Goal: Task Accomplishment & Management: Use online tool/utility

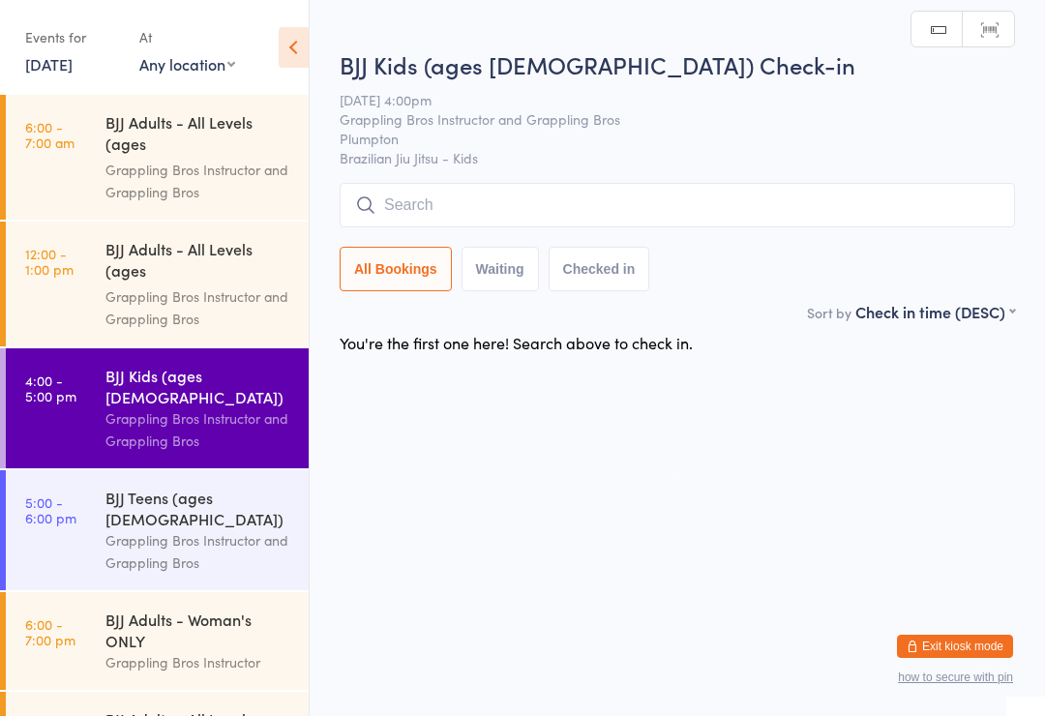
click at [93, 481] on link "5:00 - 6:00 pm BJJ Teens (ages [DEMOGRAPHIC_DATA]) Grappling Bros Instructor an…" at bounding box center [157, 530] width 303 height 120
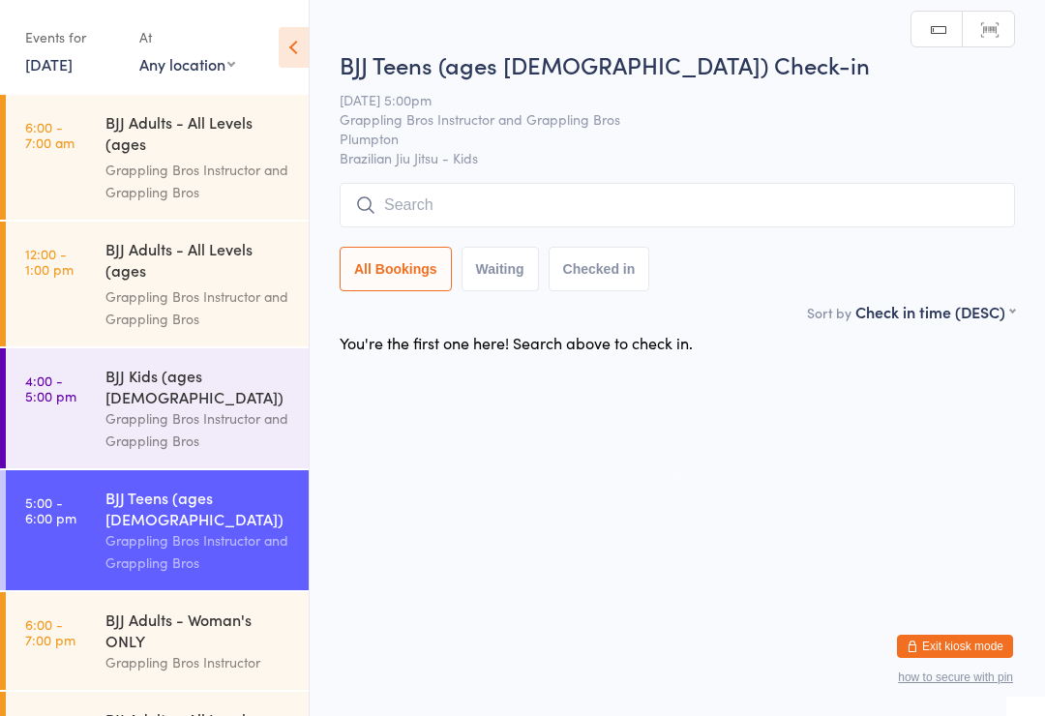
click at [61, 616] on time "6:00 - 7:00 pm" at bounding box center [50, 631] width 50 height 31
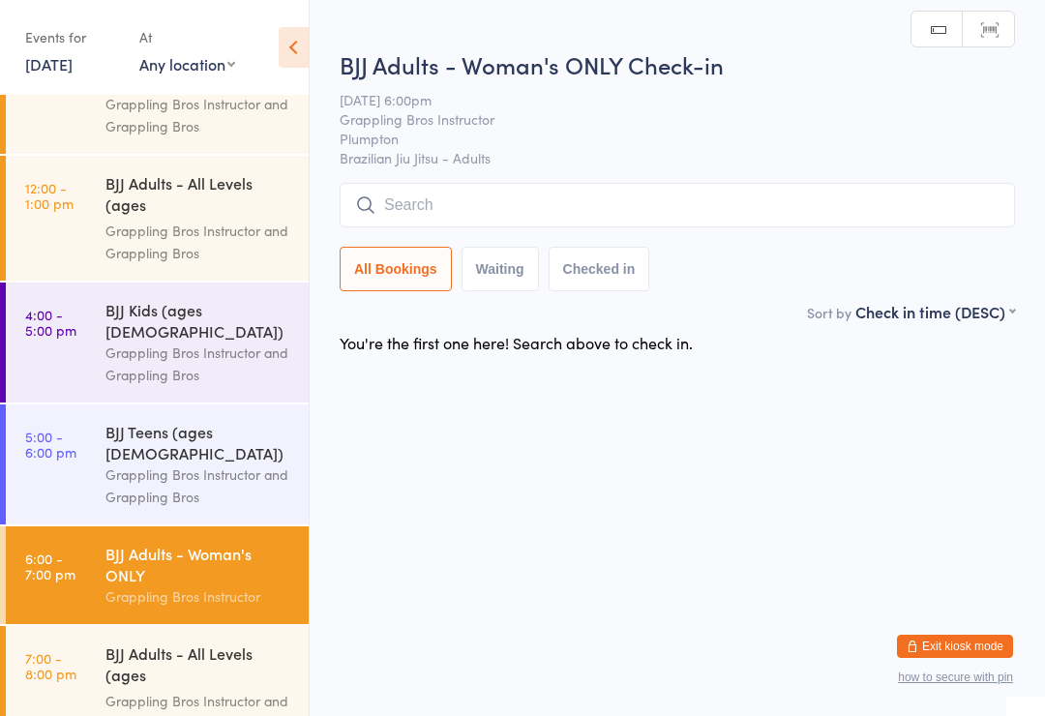
scroll to position [65, 0]
click at [102, 640] on link "7:00 - 8:00 pm BJJ Adults - All Levels (ages [DEMOGRAPHIC_DATA]+) Grappling Bro…" at bounding box center [157, 689] width 303 height 125
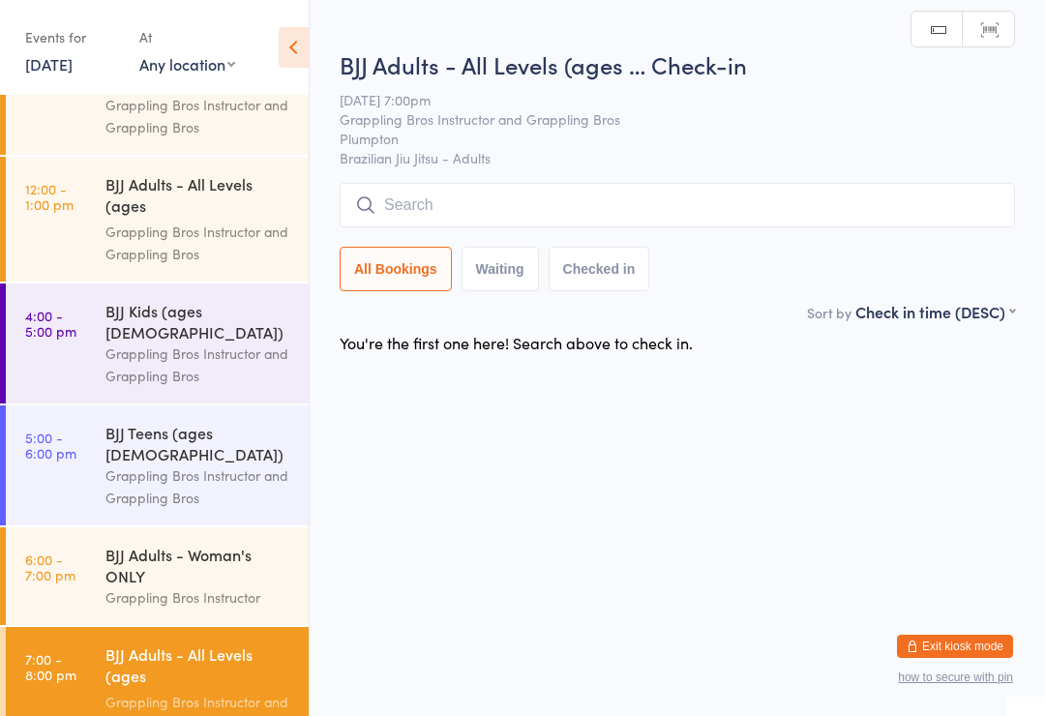
click at [146, 316] on div "BJJ Kids (ages [DEMOGRAPHIC_DATA])" at bounding box center [198, 321] width 187 height 43
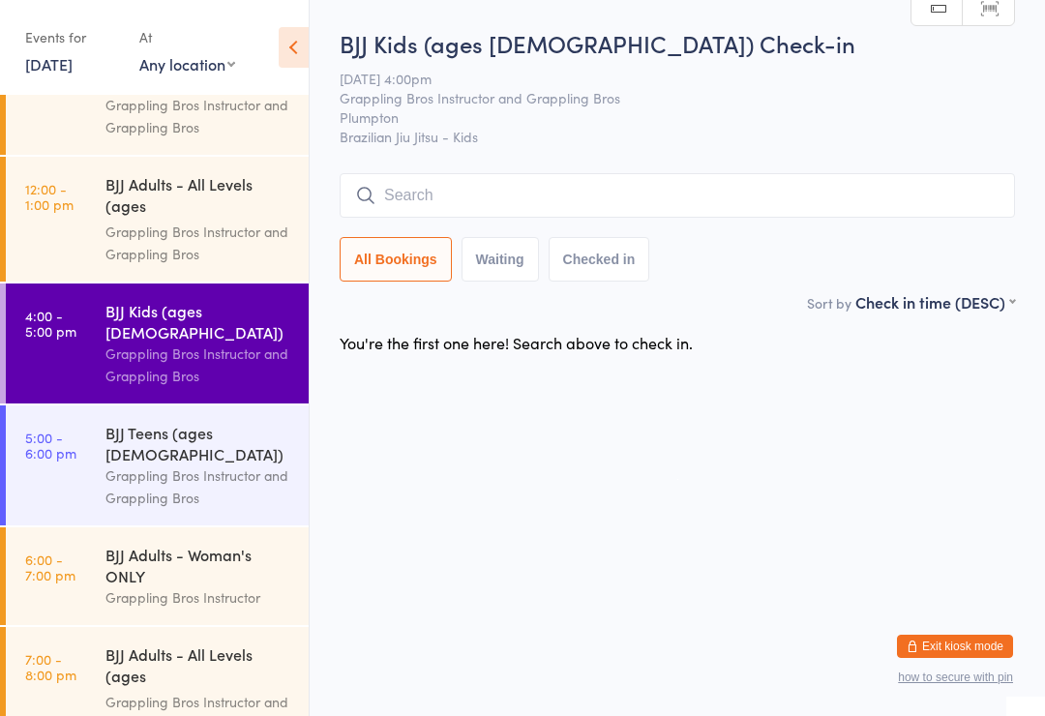
click at [245, 422] on div "BJJ Teens (ages [DEMOGRAPHIC_DATA])" at bounding box center [198, 443] width 187 height 43
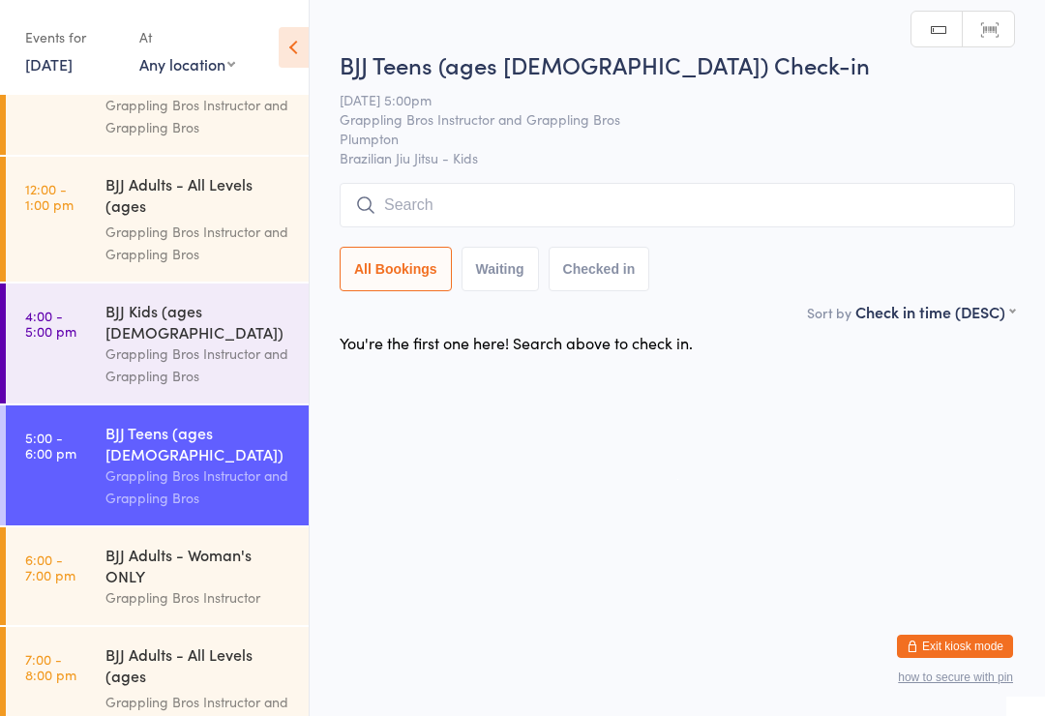
click at [950, 215] on input "search" at bounding box center [677, 205] width 675 height 45
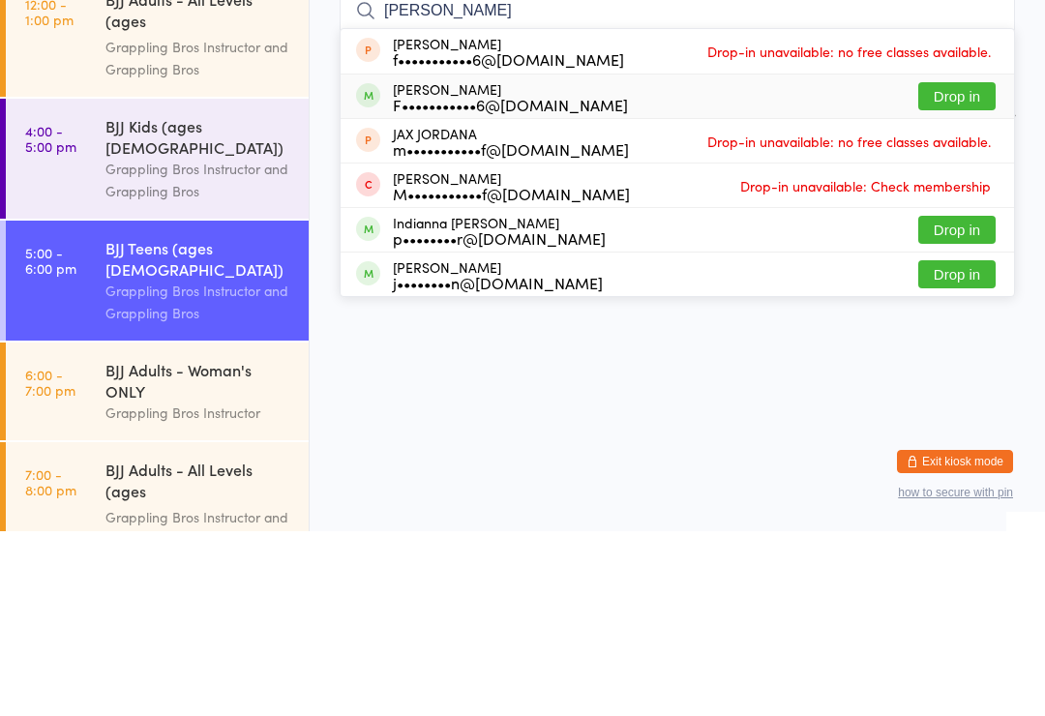
type input "[PERSON_NAME]"
click at [855, 259] on div "[PERSON_NAME] F•••••••••••6@[DOMAIN_NAME] Drop in" at bounding box center [677, 281] width 673 height 44
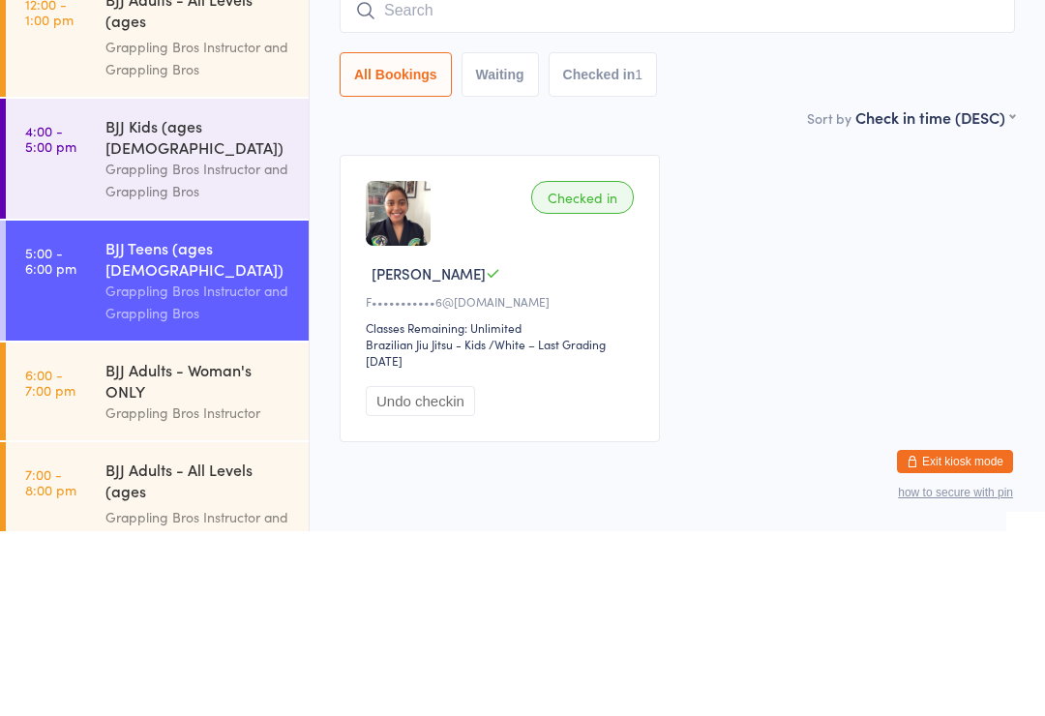
click at [144, 284] on div "BJJ Kids (ages [DEMOGRAPHIC_DATA]) Grappling Bros Instructor and Grappling Bros" at bounding box center [206, 344] width 203 height 120
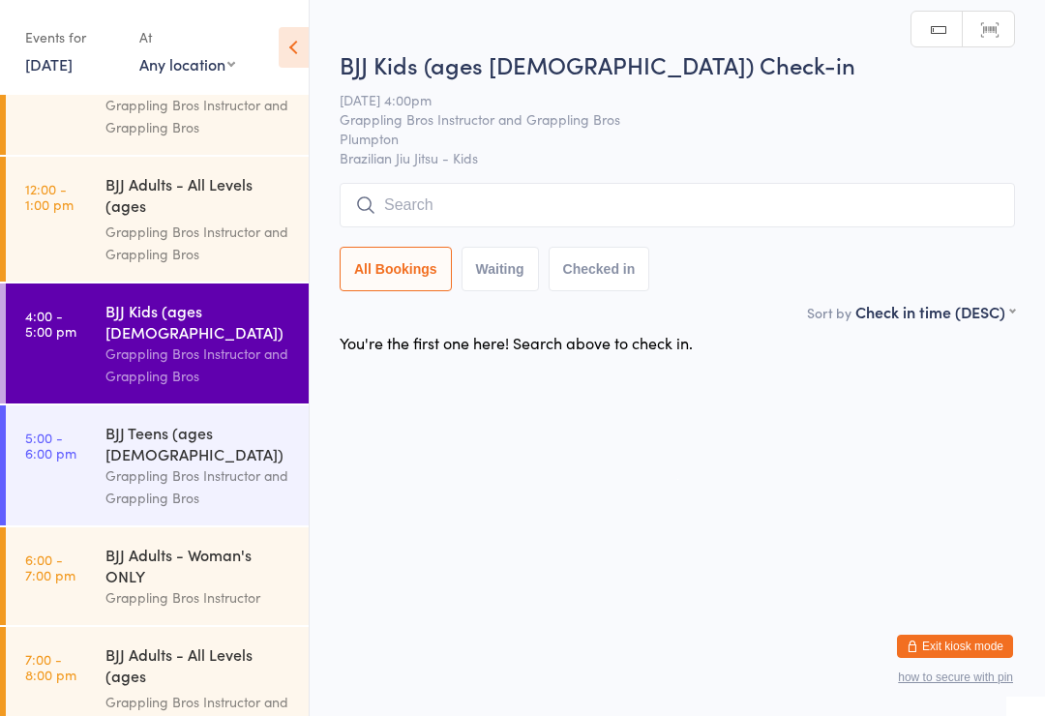
click at [582, 194] on input "search" at bounding box center [677, 205] width 675 height 45
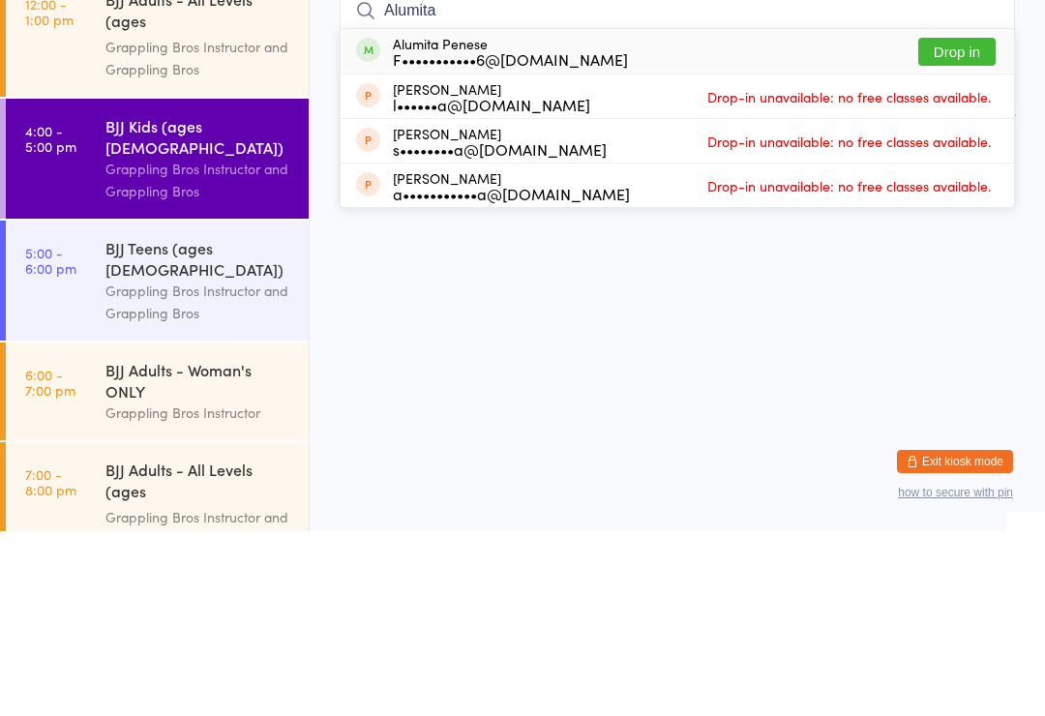
type input "Alumita"
click at [861, 214] on div "Alumita Penese F•••••••••••6@[DOMAIN_NAME] Drop in" at bounding box center [677, 236] width 673 height 45
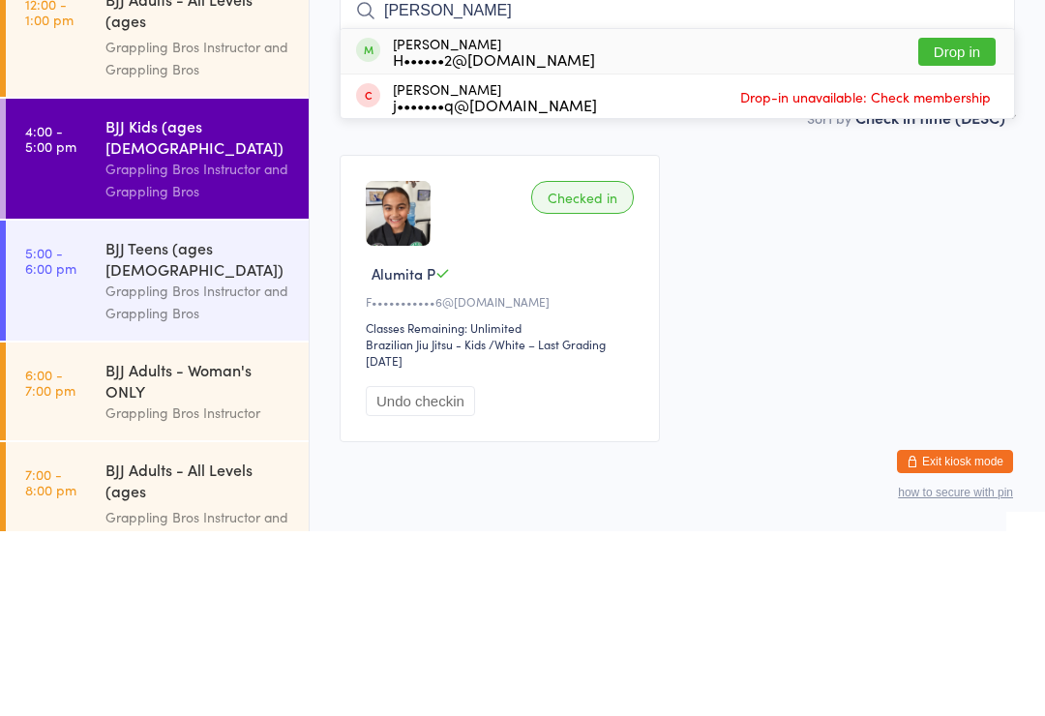
type input "[PERSON_NAME]"
click at [408, 236] on div "H••••••2@[DOMAIN_NAME]" at bounding box center [494, 243] width 202 height 15
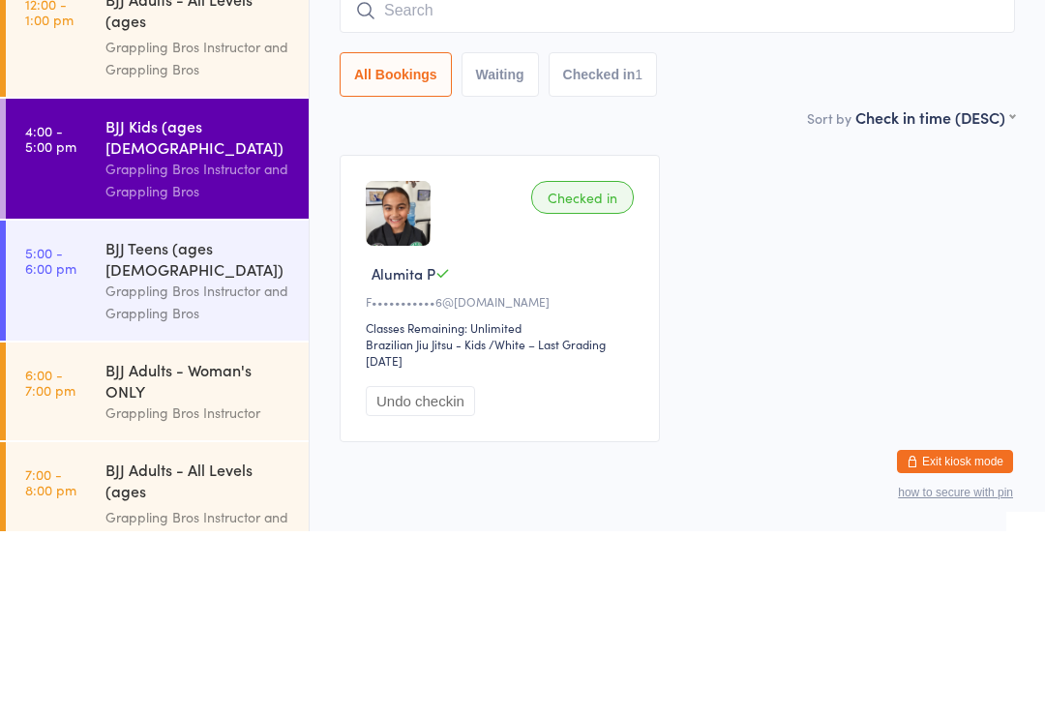
scroll to position [72, 0]
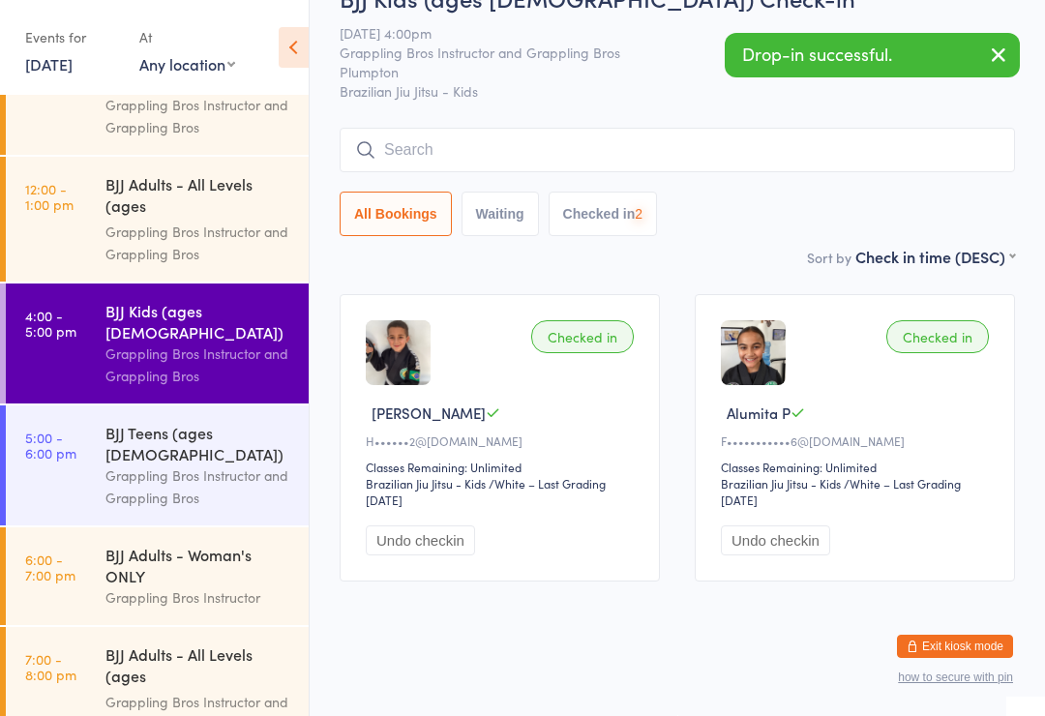
click at [387, 128] on input "search" at bounding box center [677, 150] width 675 height 45
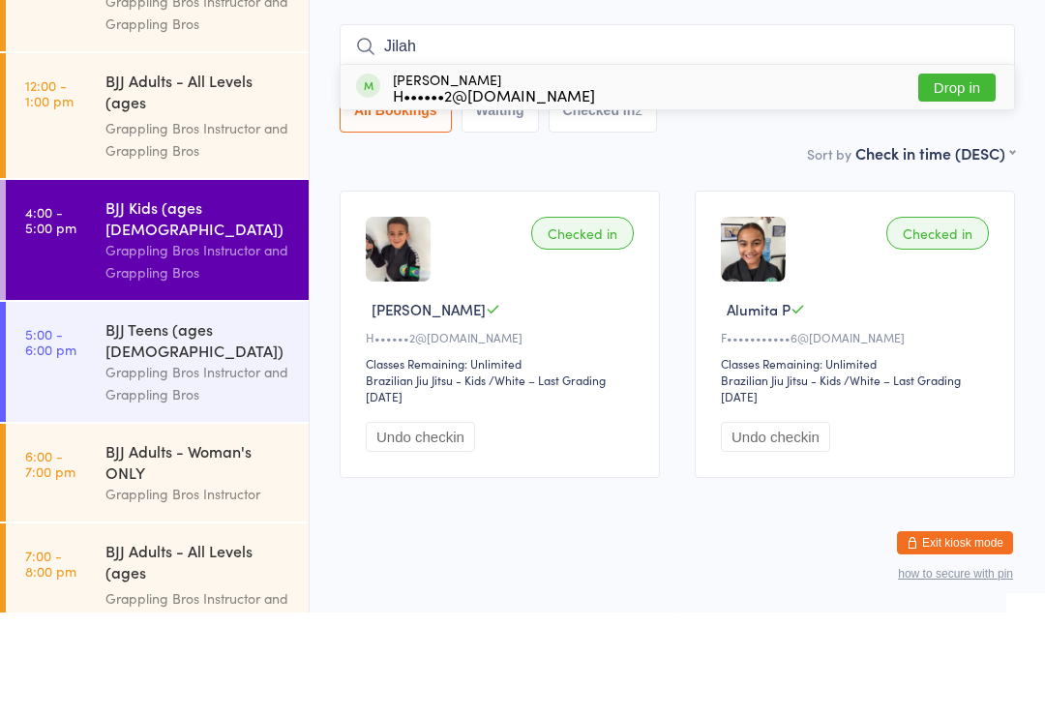
type input "Jilah"
click at [376, 175] on div "[PERSON_NAME] H••••••2@[DOMAIN_NAME]" at bounding box center [475, 190] width 239 height 31
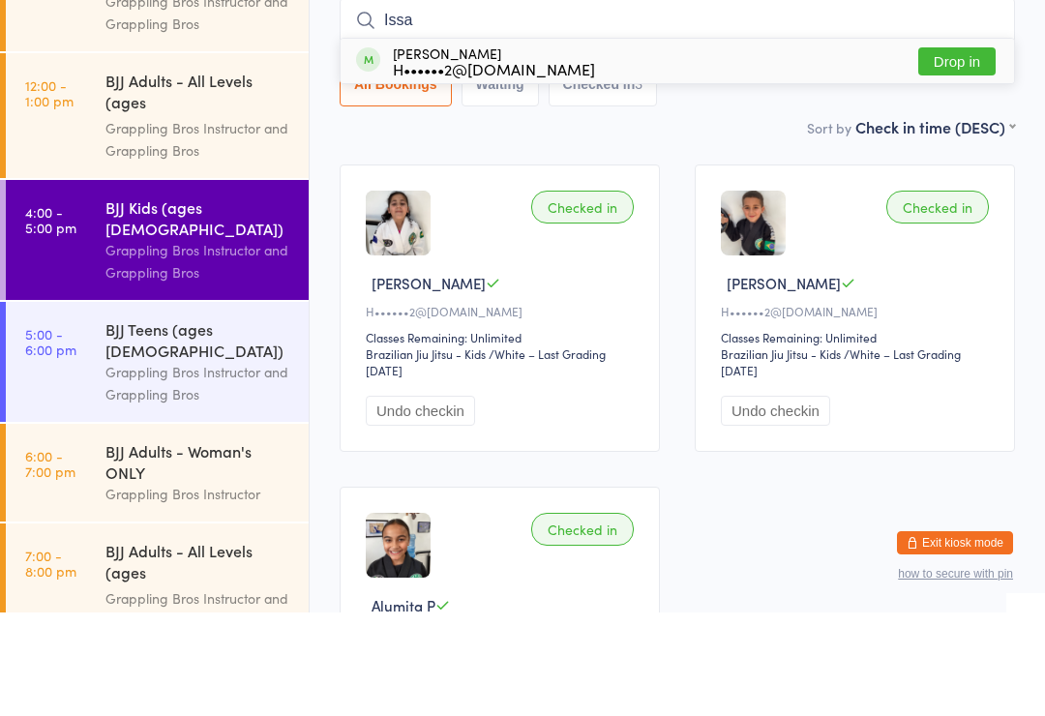
type input "Issa"
click at [400, 164] on div "H••••••2@[DOMAIN_NAME]" at bounding box center [494, 171] width 202 height 15
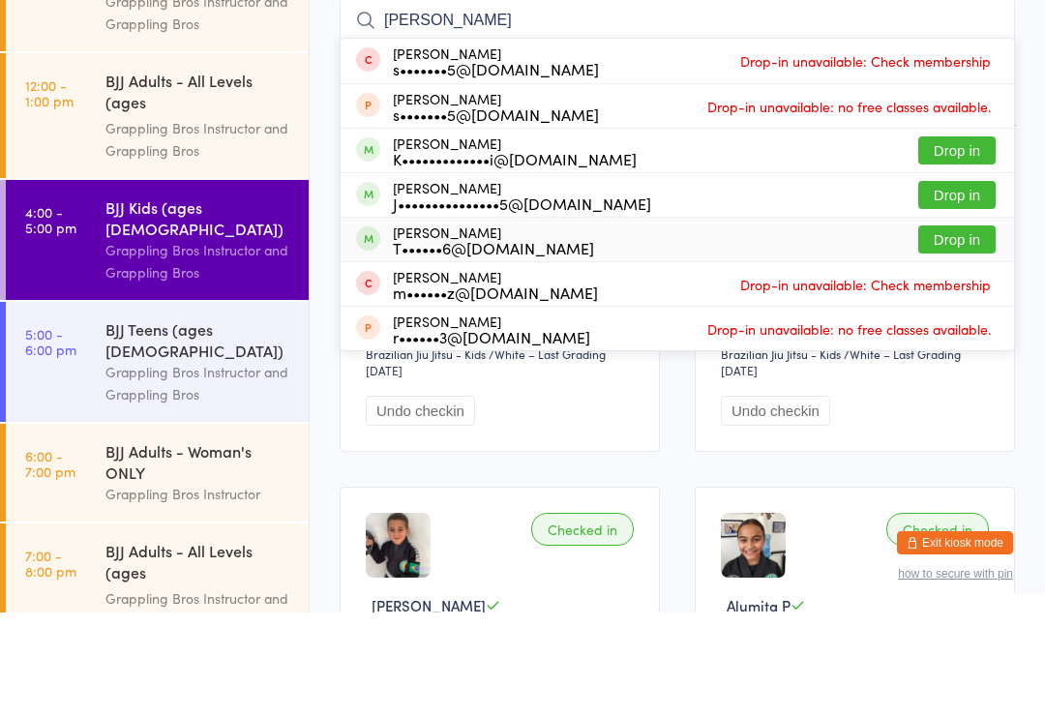
type input "[PERSON_NAME]"
click at [356, 330] on span at bounding box center [368, 342] width 24 height 24
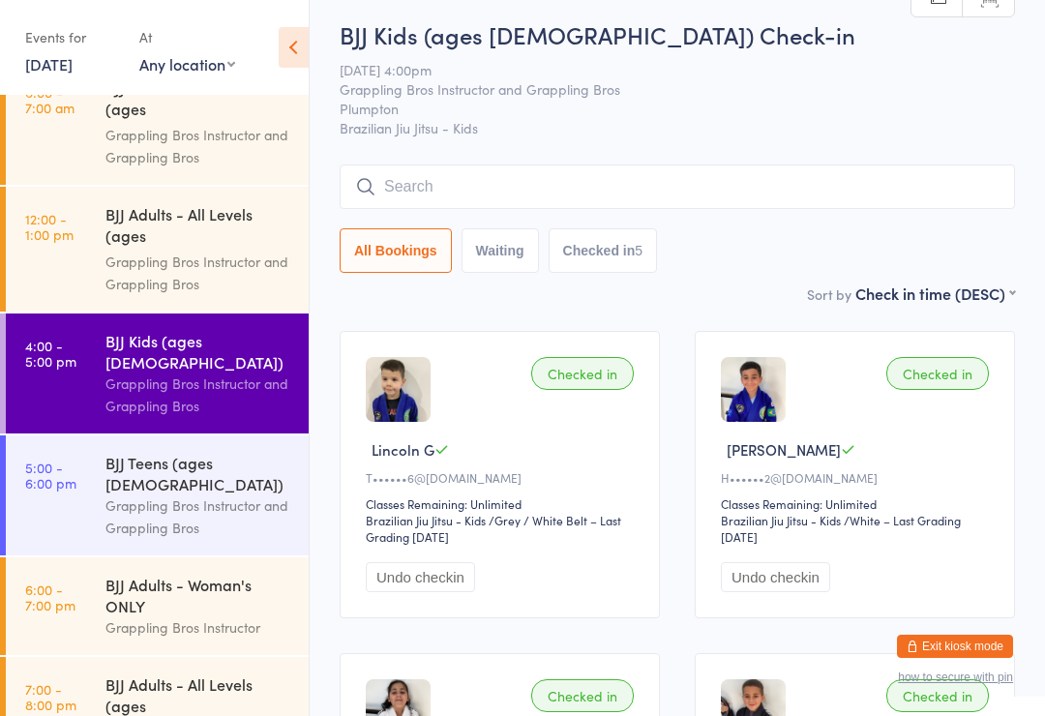
scroll to position [0, 0]
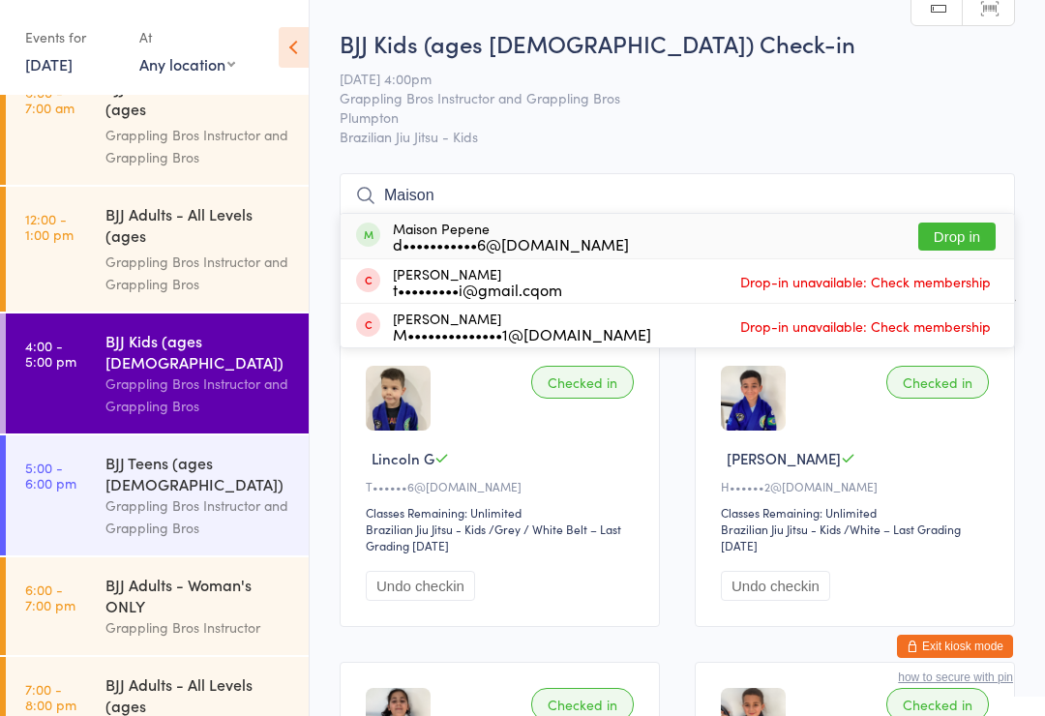
type input "Maison"
click at [538, 245] on div "d•••••••••••6@[DOMAIN_NAME]" at bounding box center [511, 243] width 236 height 15
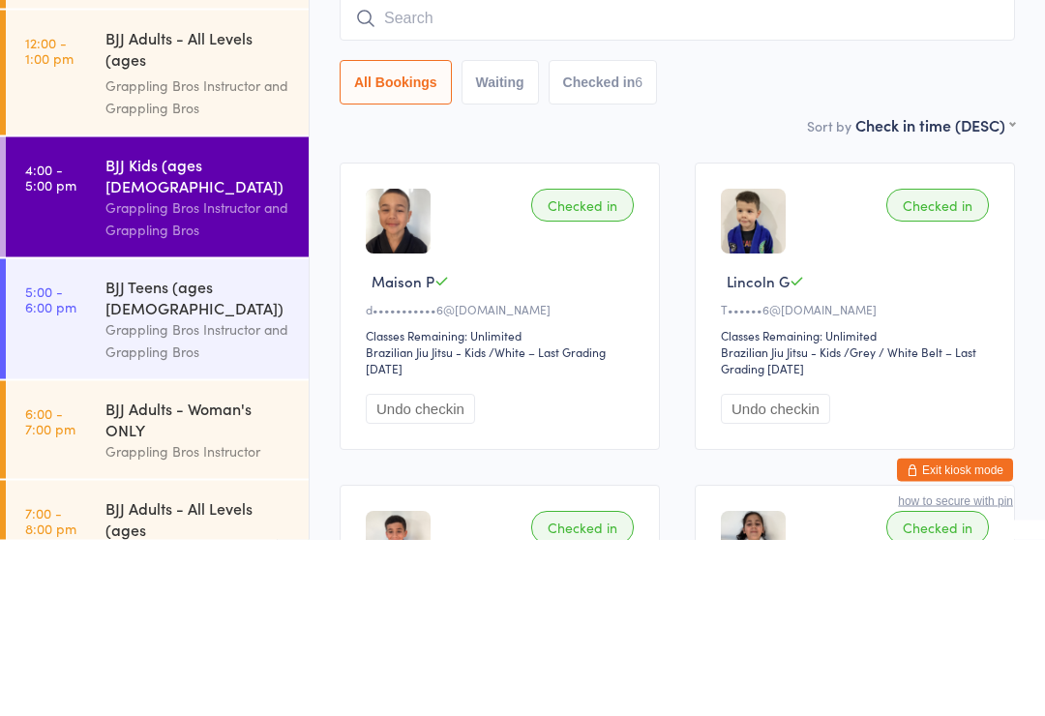
click at [1002, 340] on div "Checked in Lincoln G T••••••6@[DOMAIN_NAME] Classes Remaining: Unlimited Brazil…" at bounding box center [855, 483] width 320 height 287
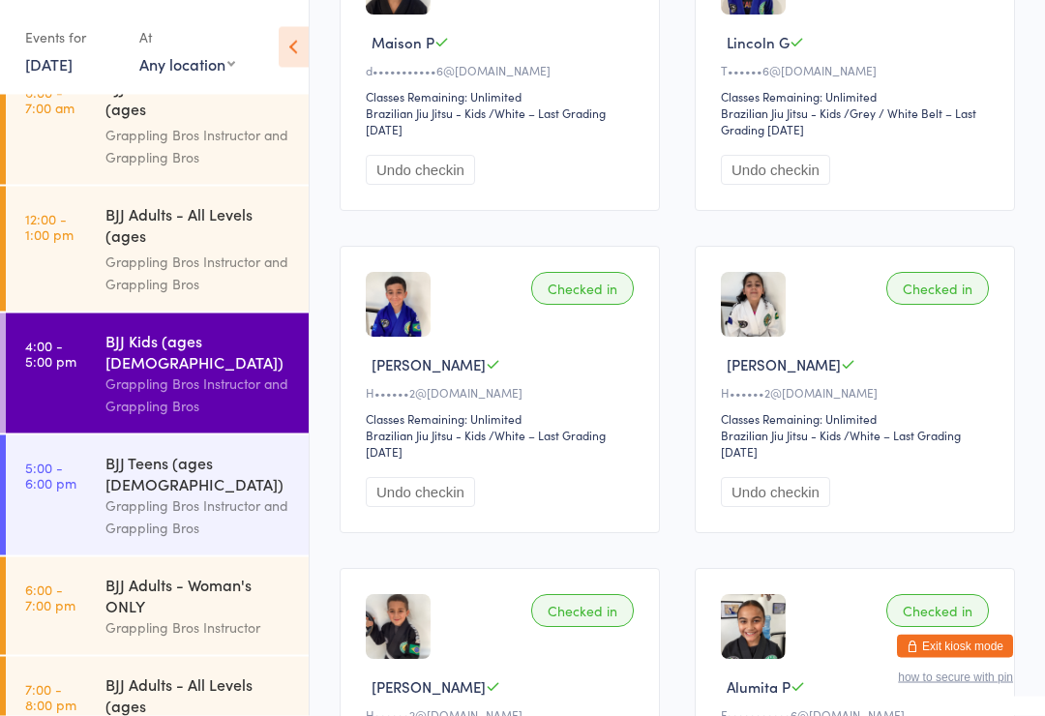
scroll to position [701, 0]
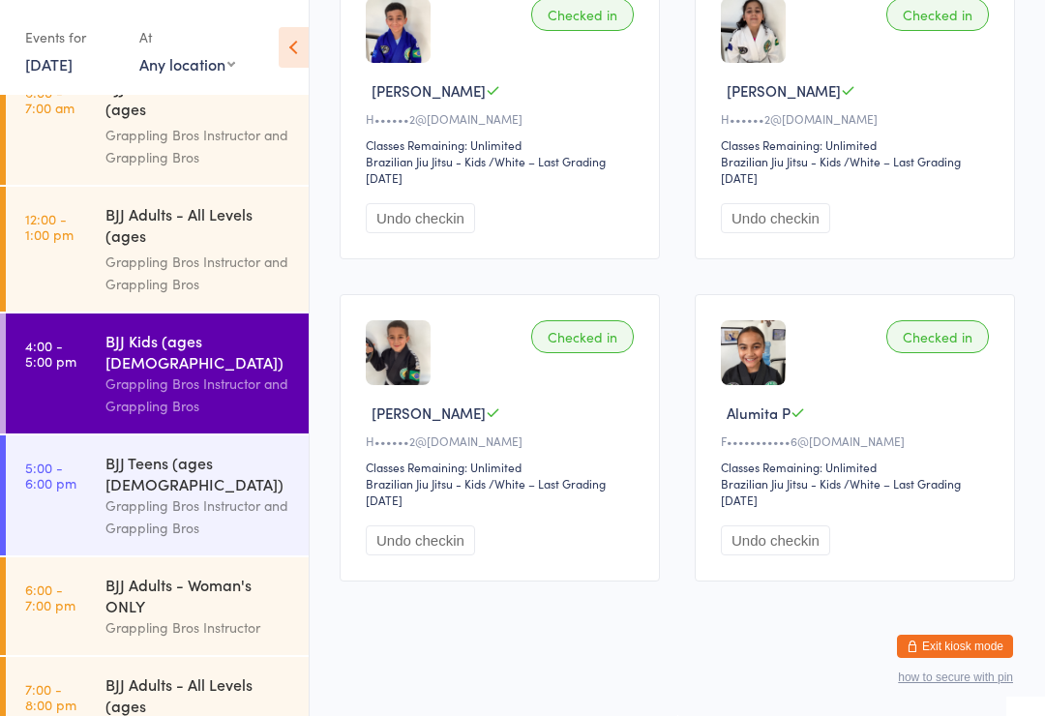
click at [58, 465] on time "5:00 - 6:00 pm" at bounding box center [50, 475] width 51 height 31
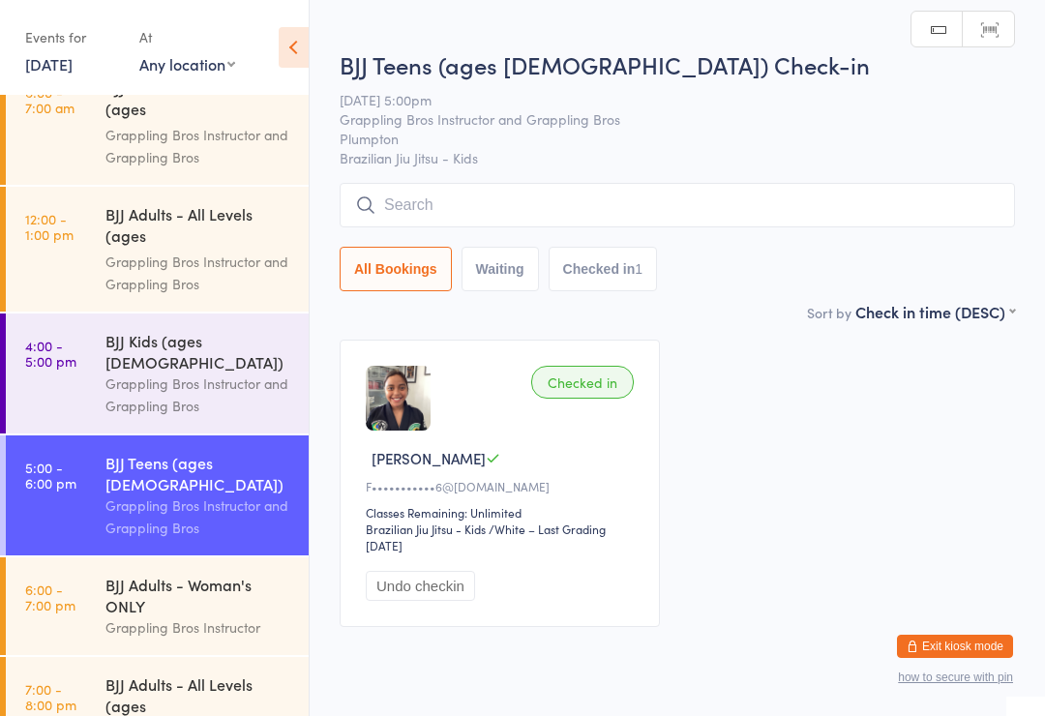
click at [73, 604] on link "6:00 - 7:00 pm BJJ Adults - Woman's ONLY Grappling Bros Instructor" at bounding box center [157, 606] width 303 height 98
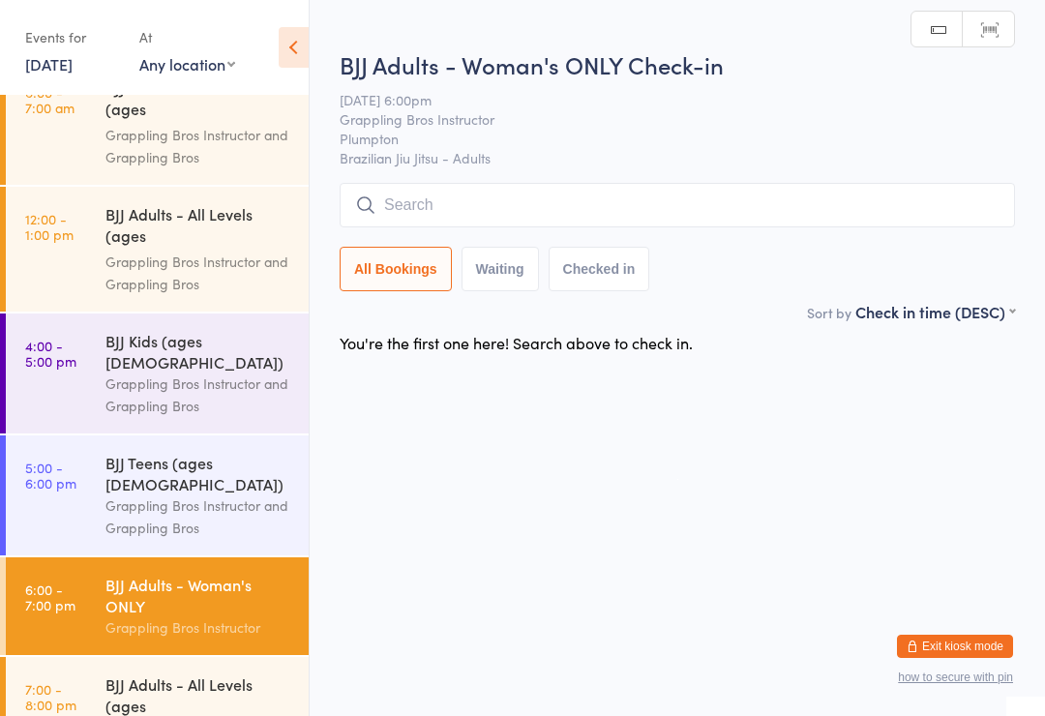
click at [76, 260] on link "12:00 - 1:00 pm BJJ Adults - All Levels (ages [DEMOGRAPHIC_DATA]+) Grappling Br…" at bounding box center [157, 249] width 303 height 125
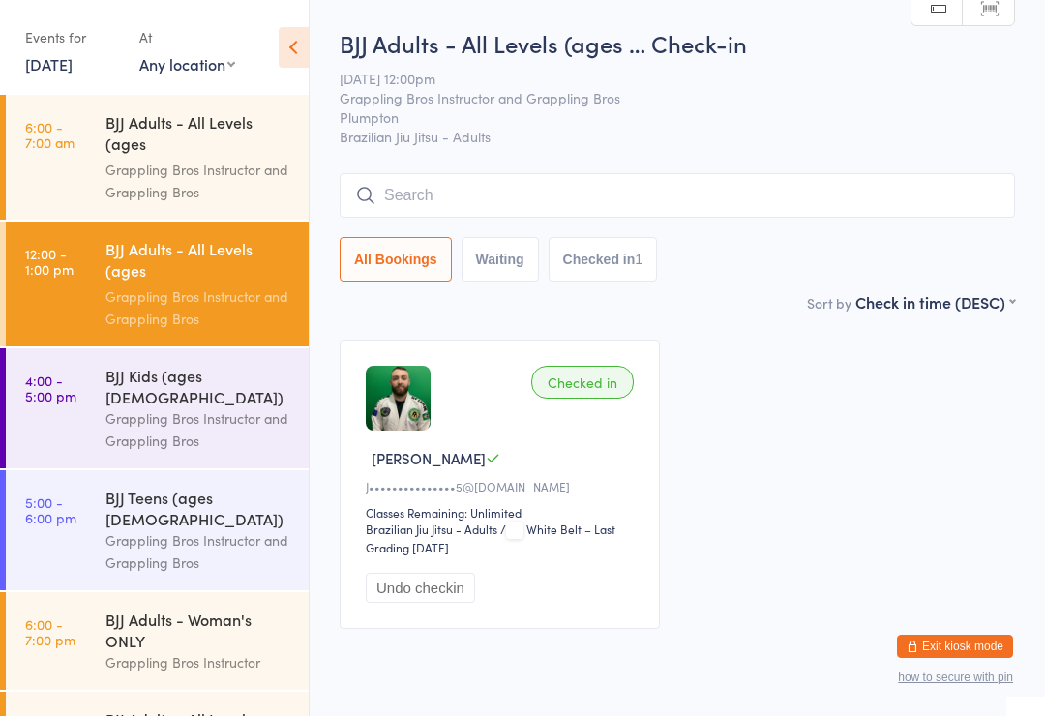
click at [920, 187] on input "search" at bounding box center [677, 195] width 675 height 45
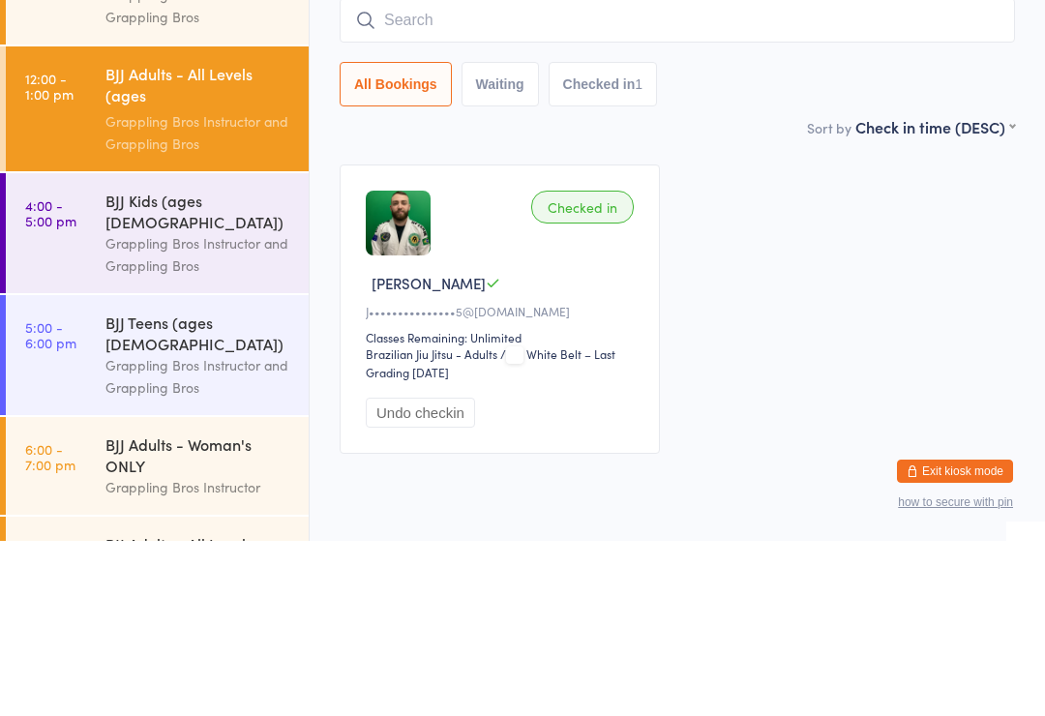
click at [890, 322] on div "Checked in [PERSON_NAME] [PERSON_NAME]•••••••••••••••5@[DOMAIN_NAME] Classes Re…" at bounding box center [677, 484] width 710 height 324
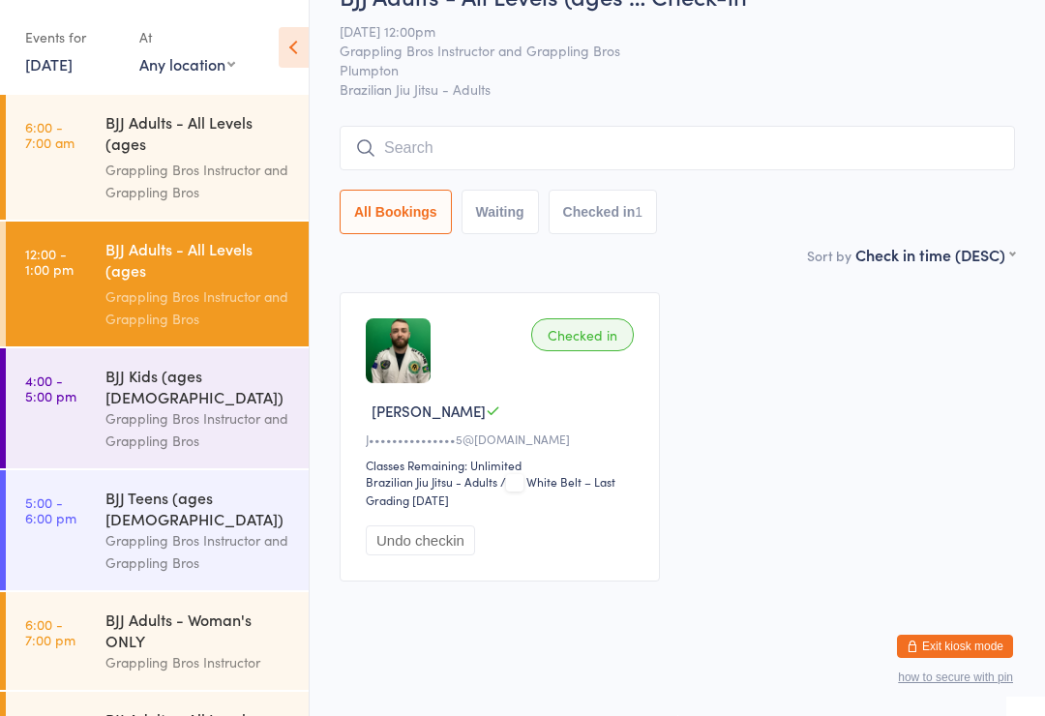
click at [7, 502] on link "5:00 - 6:00 pm BJJ Teens (ages [DEMOGRAPHIC_DATA]) Grappling Bros Instructor an…" at bounding box center [157, 530] width 303 height 120
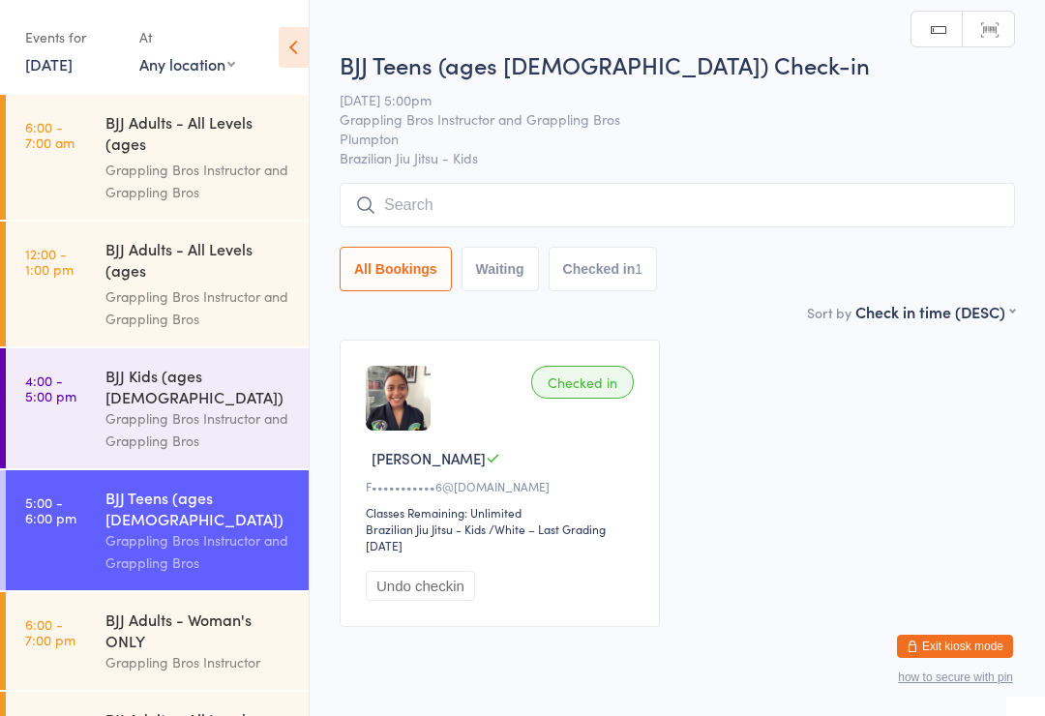
click at [32, 412] on link "4:00 - 5:00 pm BJJ Kids (ages [DEMOGRAPHIC_DATA]) Grappling Bros Instructor and…" at bounding box center [157, 408] width 303 height 120
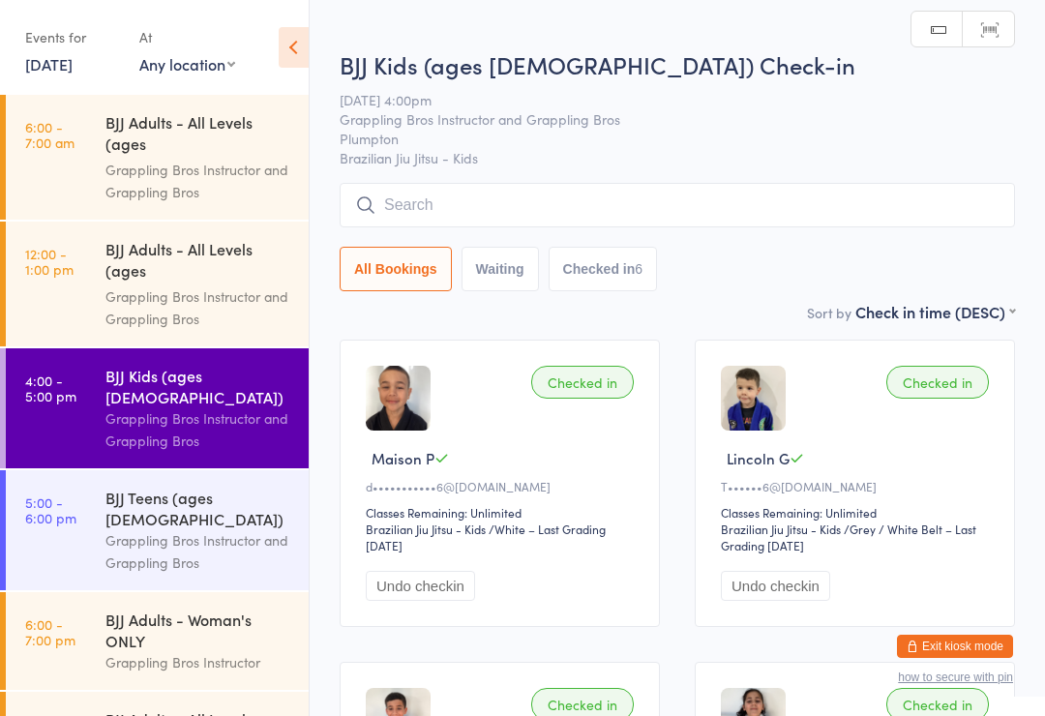
click at [740, 227] on input "search" at bounding box center [677, 205] width 675 height 45
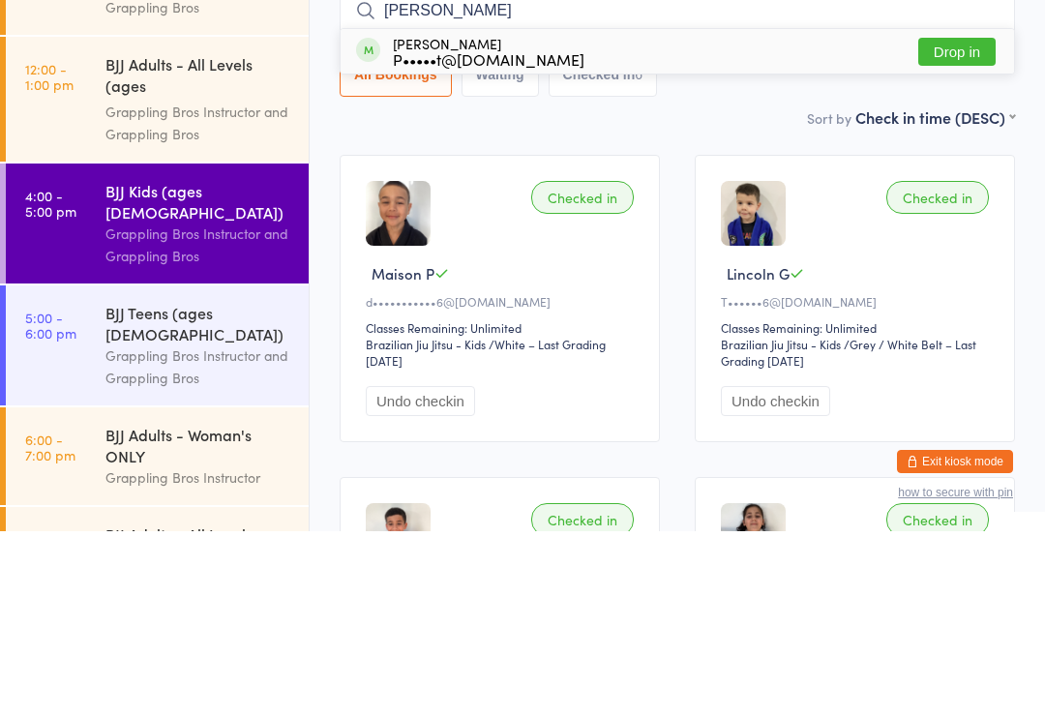
type input "[PERSON_NAME]"
click at [782, 214] on div "[PERSON_NAME] P•••••t@[DOMAIN_NAME] Drop in" at bounding box center [677, 236] width 673 height 45
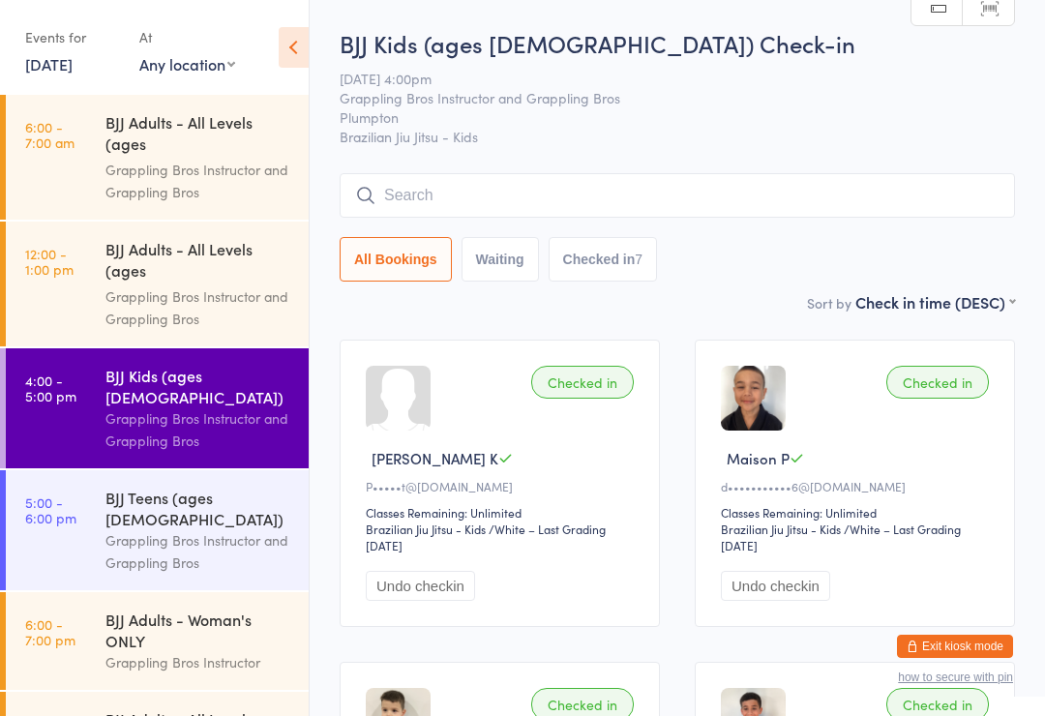
click at [464, 199] on input "search" at bounding box center [677, 195] width 675 height 45
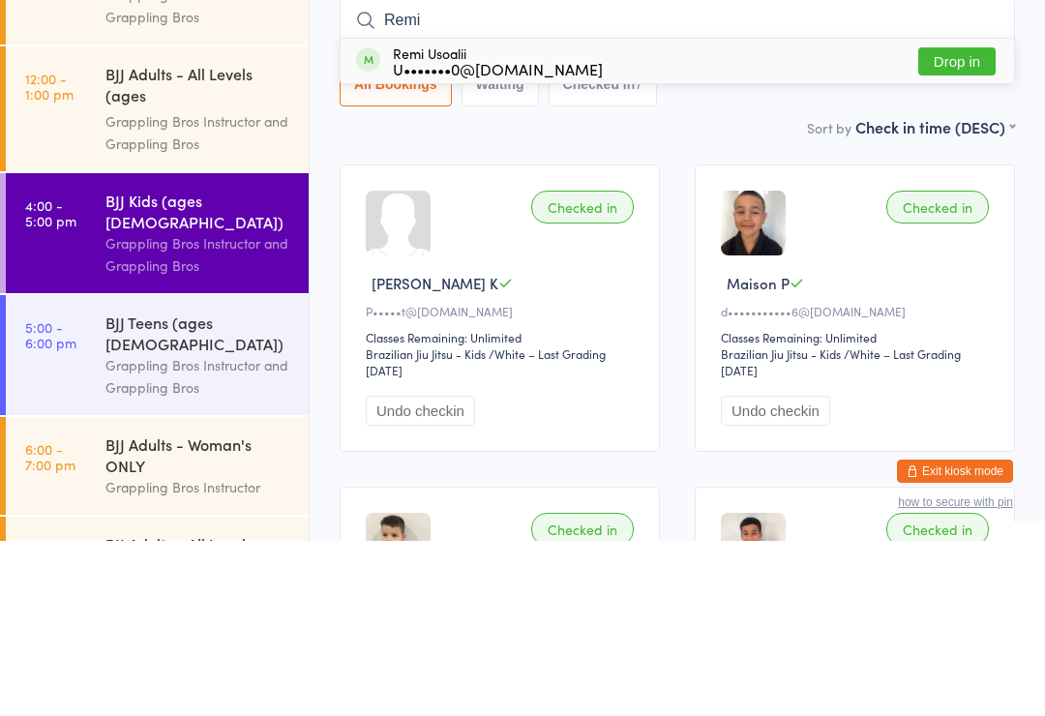
type input "Remi"
click at [493, 221] on div "Remi Usoalii U•••••••0@[DOMAIN_NAME]" at bounding box center [498, 236] width 210 height 31
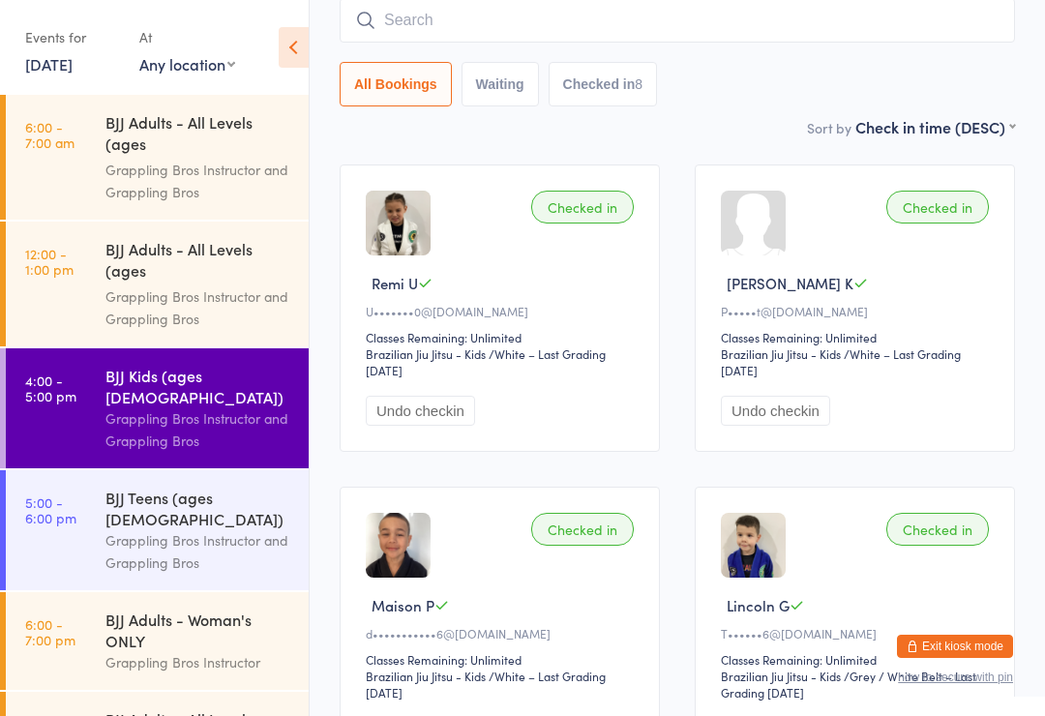
click at [394, 41] on input "search" at bounding box center [677, 20] width 675 height 45
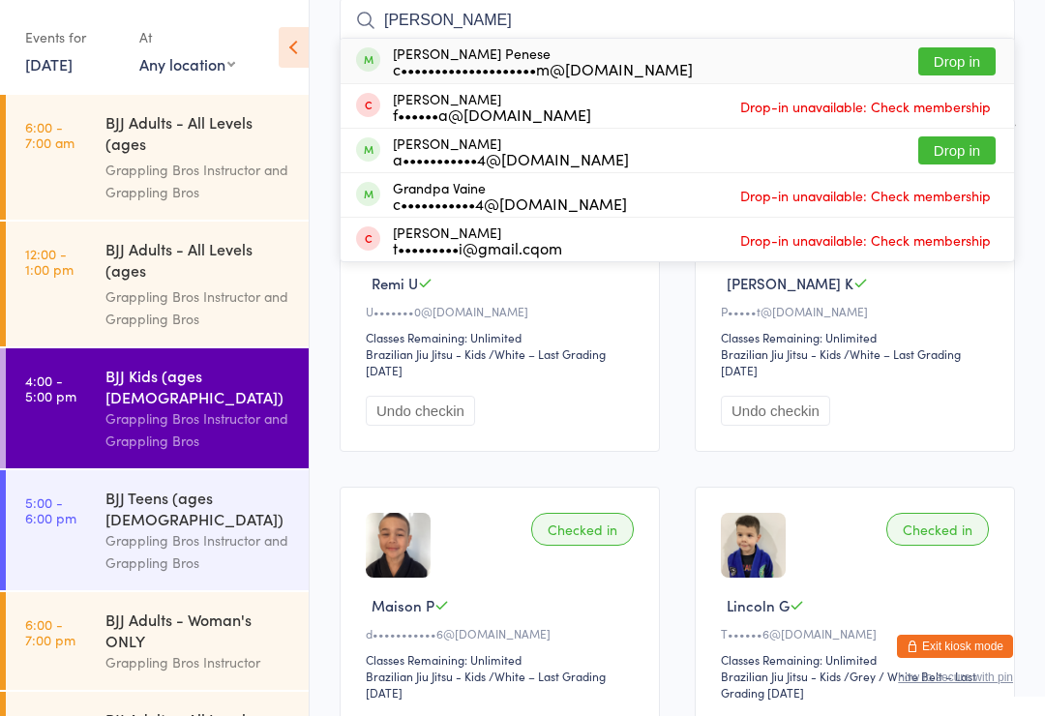
type input "[PERSON_NAME]"
click at [953, 61] on button "Drop in" at bounding box center [956, 61] width 77 height 28
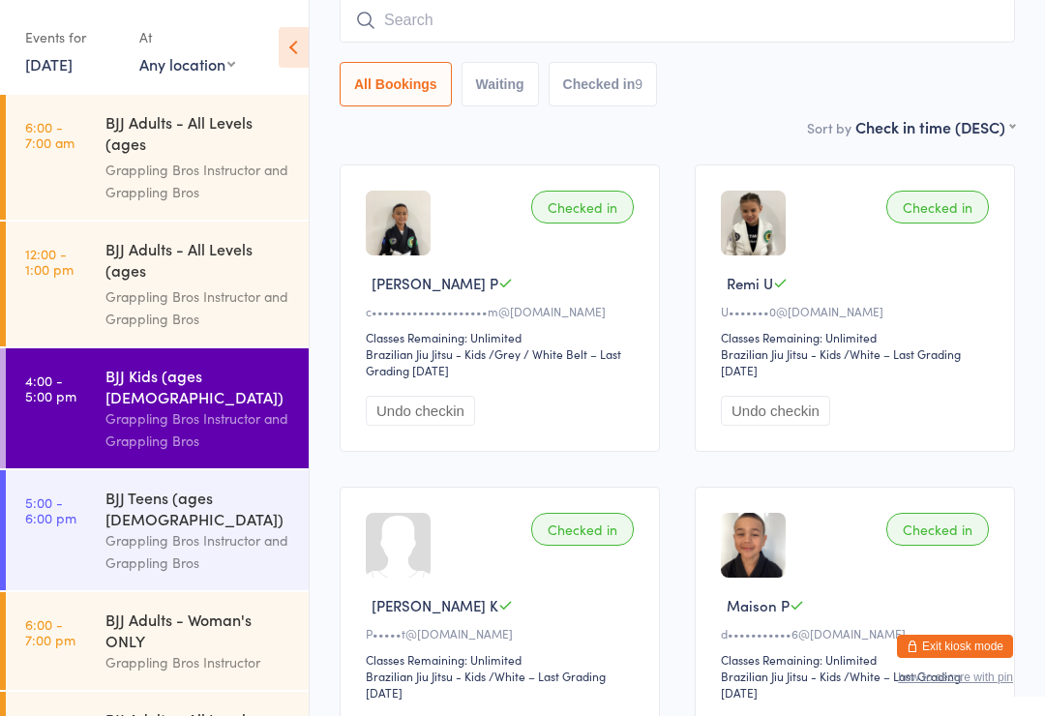
click at [586, 217] on div "Checked in" at bounding box center [582, 207] width 103 height 33
click at [397, 40] on input "search" at bounding box center [677, 20] width 675 height 45
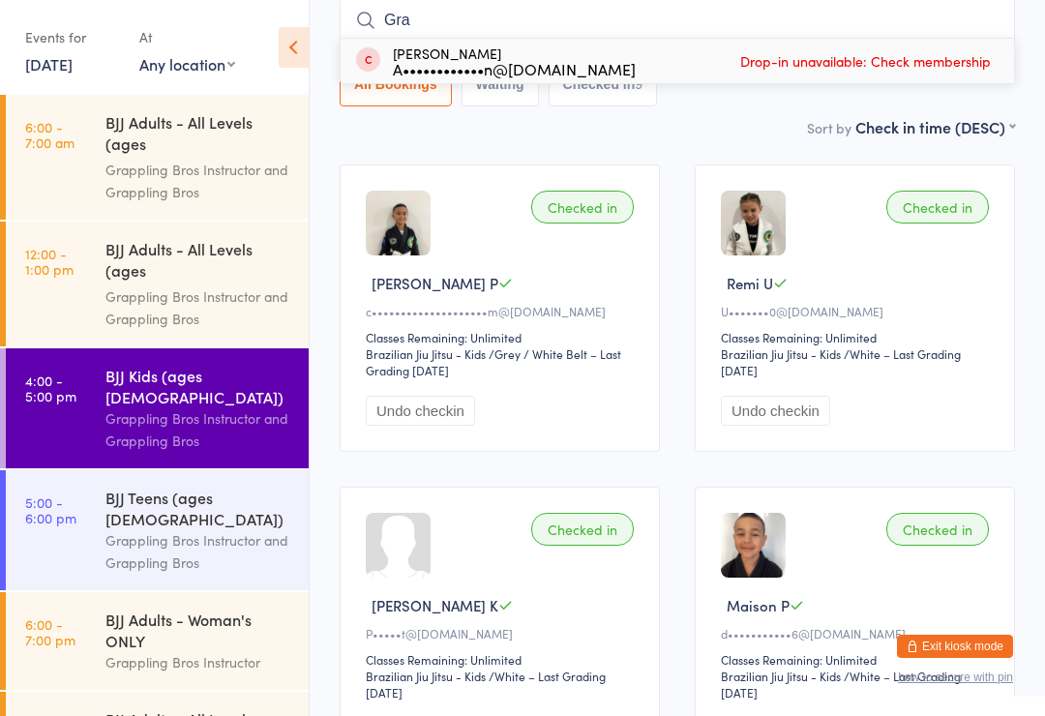
type input "Gray"
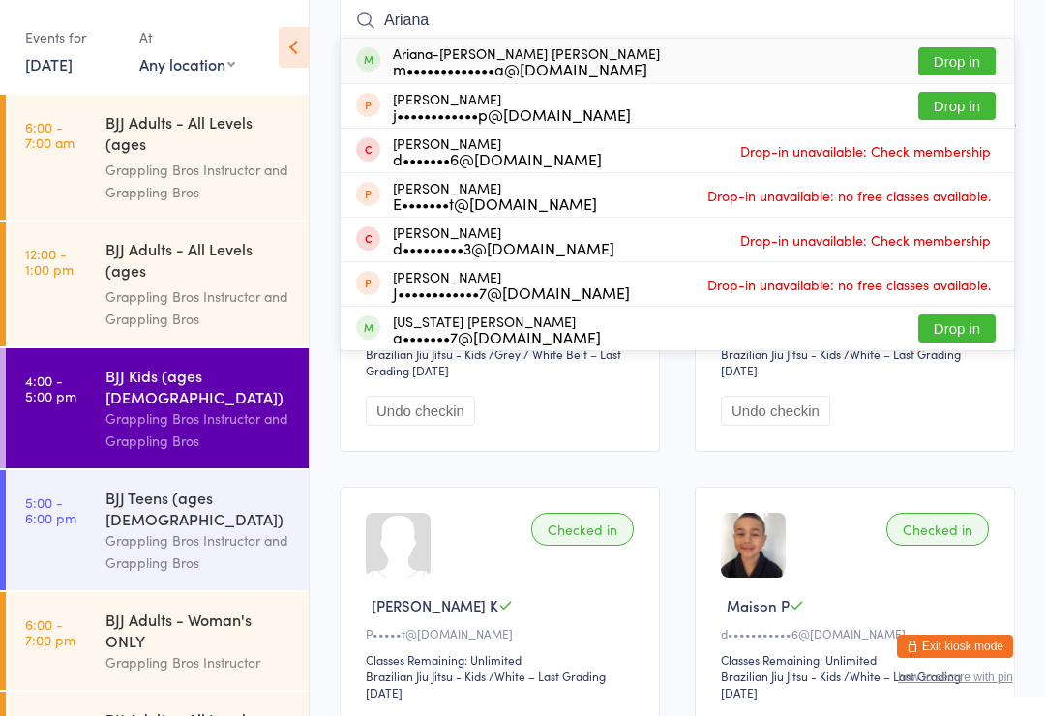
type input "Ariana"
click at [546, 63] on div "m•••••••••••••a@[DOMAIN_NAME]" at bounding box center [526, 68] width 267 height 15
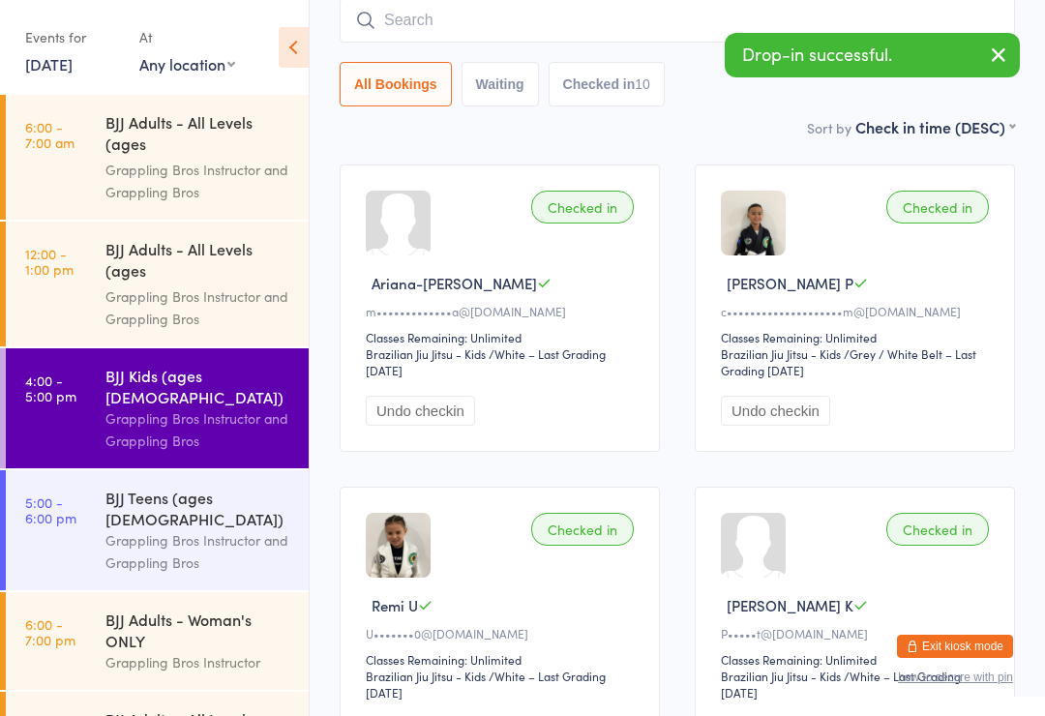
click at [592, 198] on div "Checked in" at bounding box center [582, 207] width 103 height 33
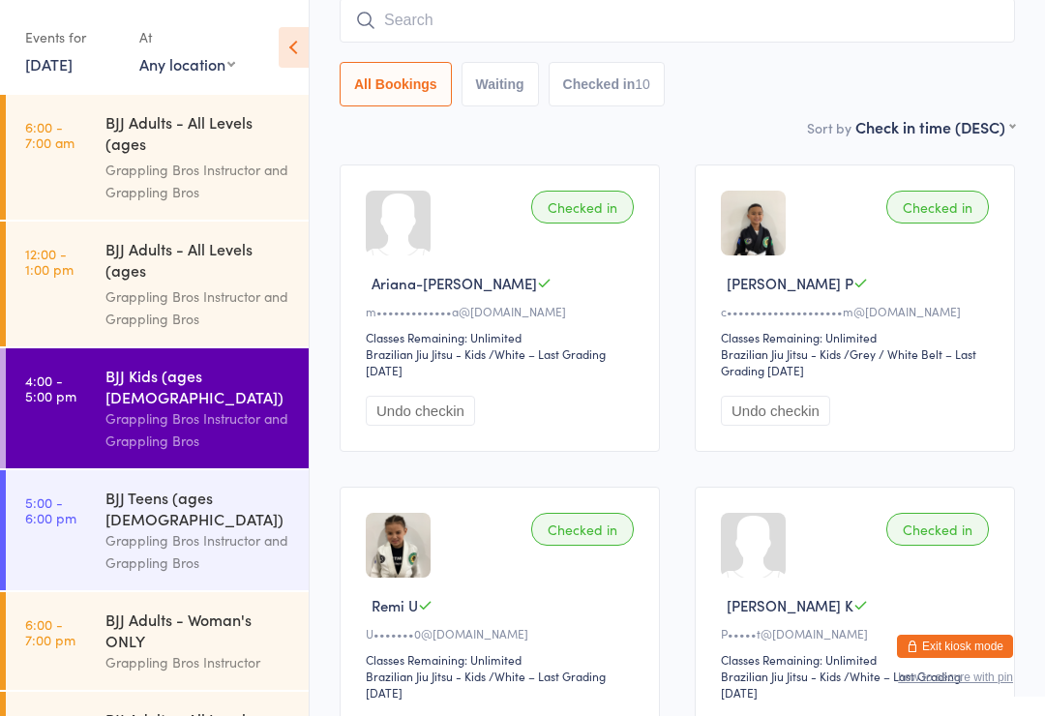
click at [603, 205] on div "Checked in" at bounding box center [582, 207] width 103 height 33
click at [584, 203] on div "Checked in" at bounding box center [582, 207] width 103 height 33
click at [586, 219] on div "Checked in" at bounding box center [582, 207] width 103 height 33
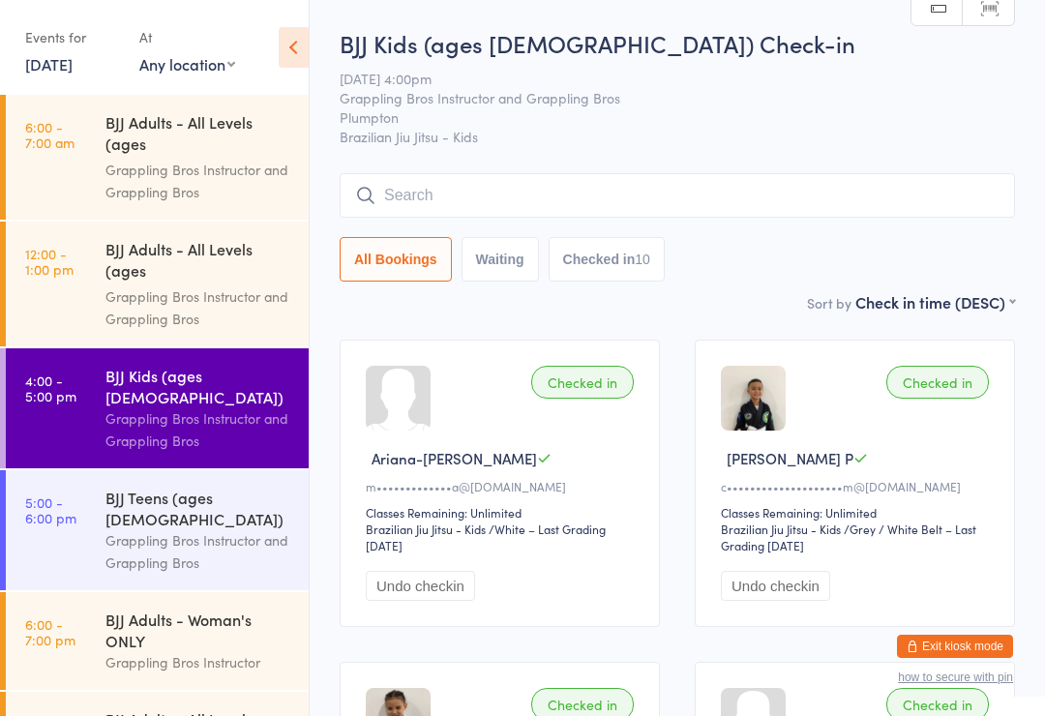
click at [659, 199] on input "search" at bounding box center [677, 195] width 675 height 45
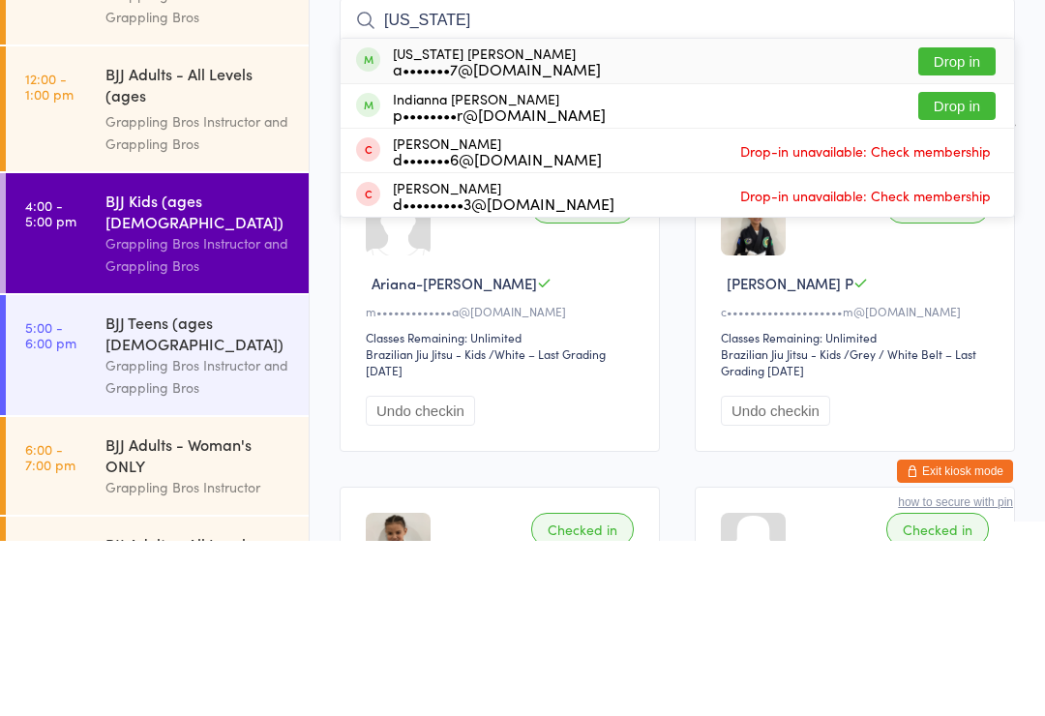
type input "[US_STATE]"
click at [513, 221] on div "[US_STATE] [PERSON_NAME] a•••••••7@[DOMAIN_NAME]" at bounding box center [497, 236] width 208 height 31
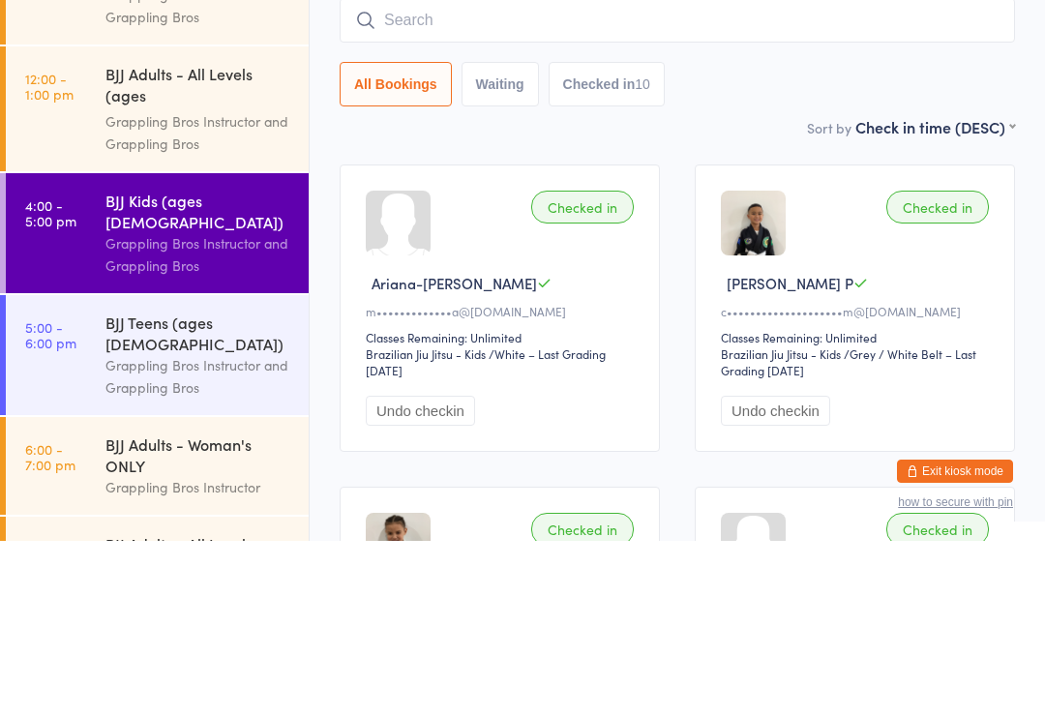
scroll to position [175, 0]
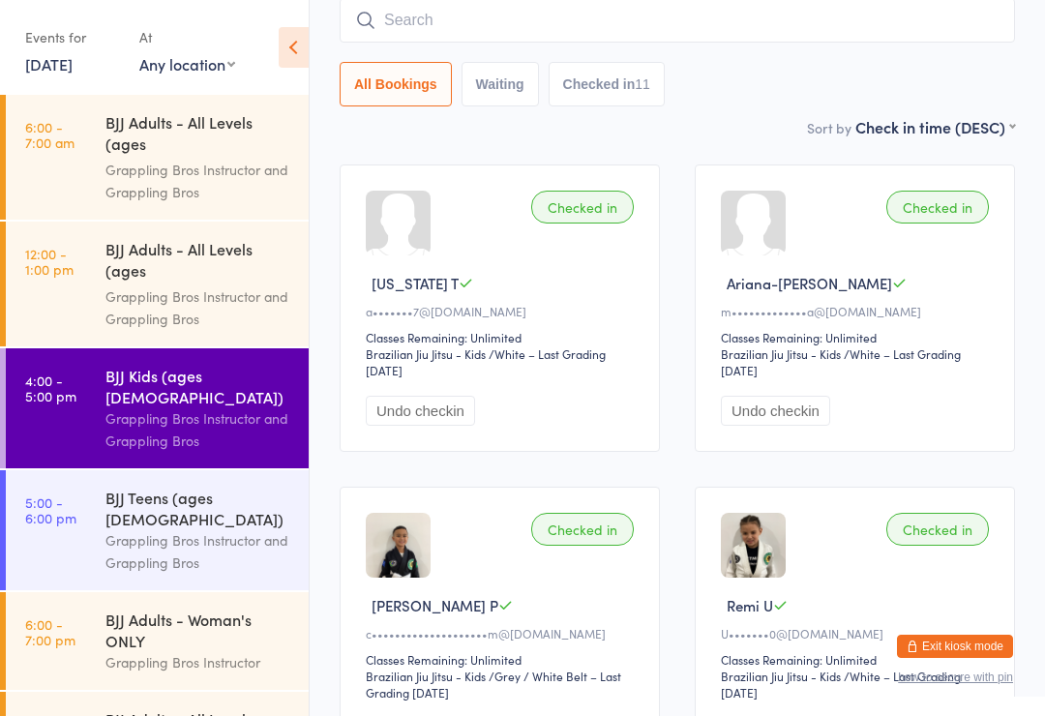
click at [463, 10] on input "search" at bounding box center [677, 20] width 675 height 45
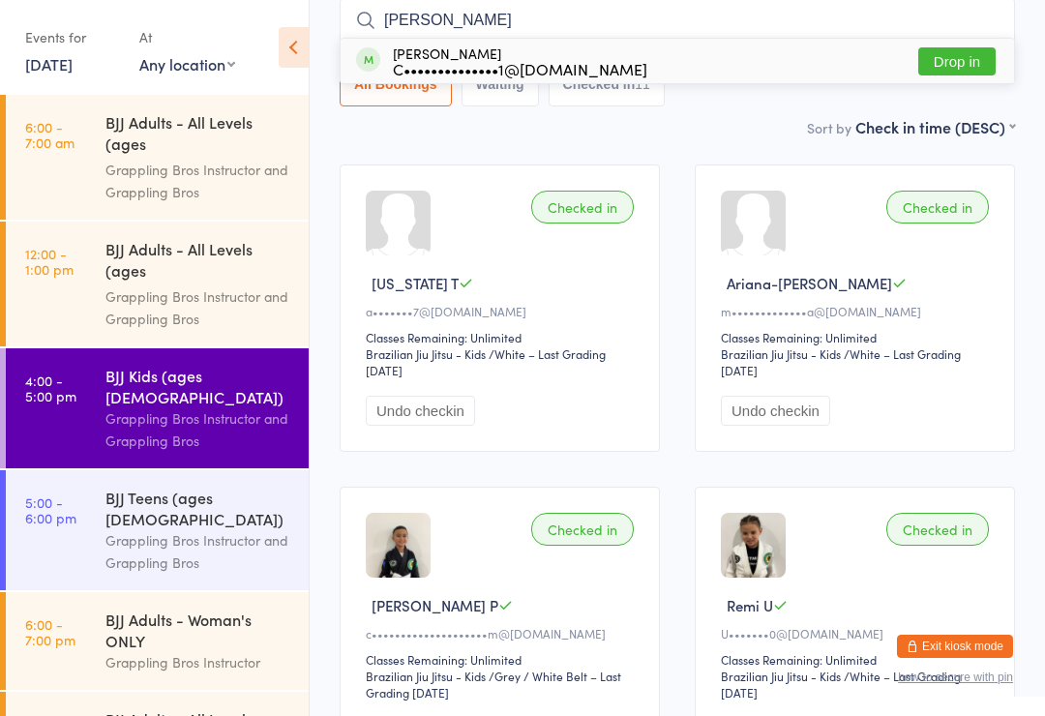
type input "[PERSON_NAME]"
click at [960, 71] on button "Drop in" at bounding box center [956, 61] width 77 height 28
